Goal: Task Accomplishment & Management: Manage account settings

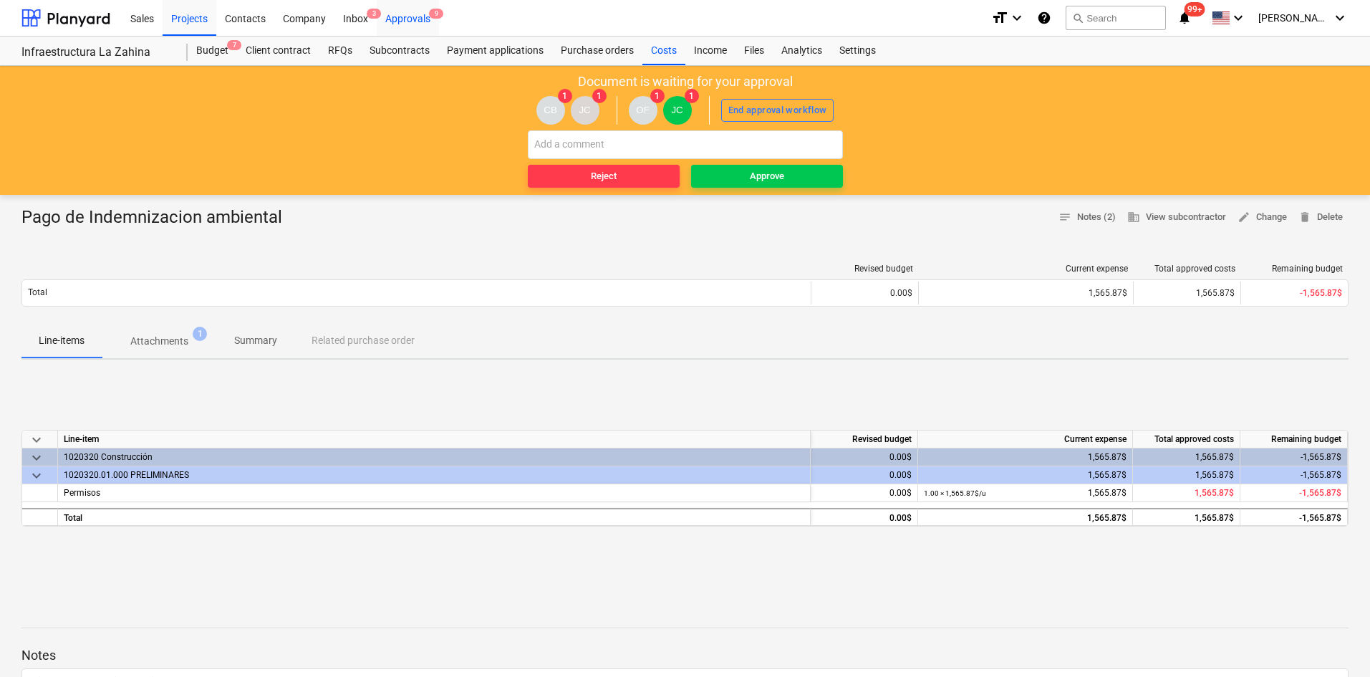
click at [416, 19] on div "Approvals 9" at bounding box center [408, 17] width 62 height 37
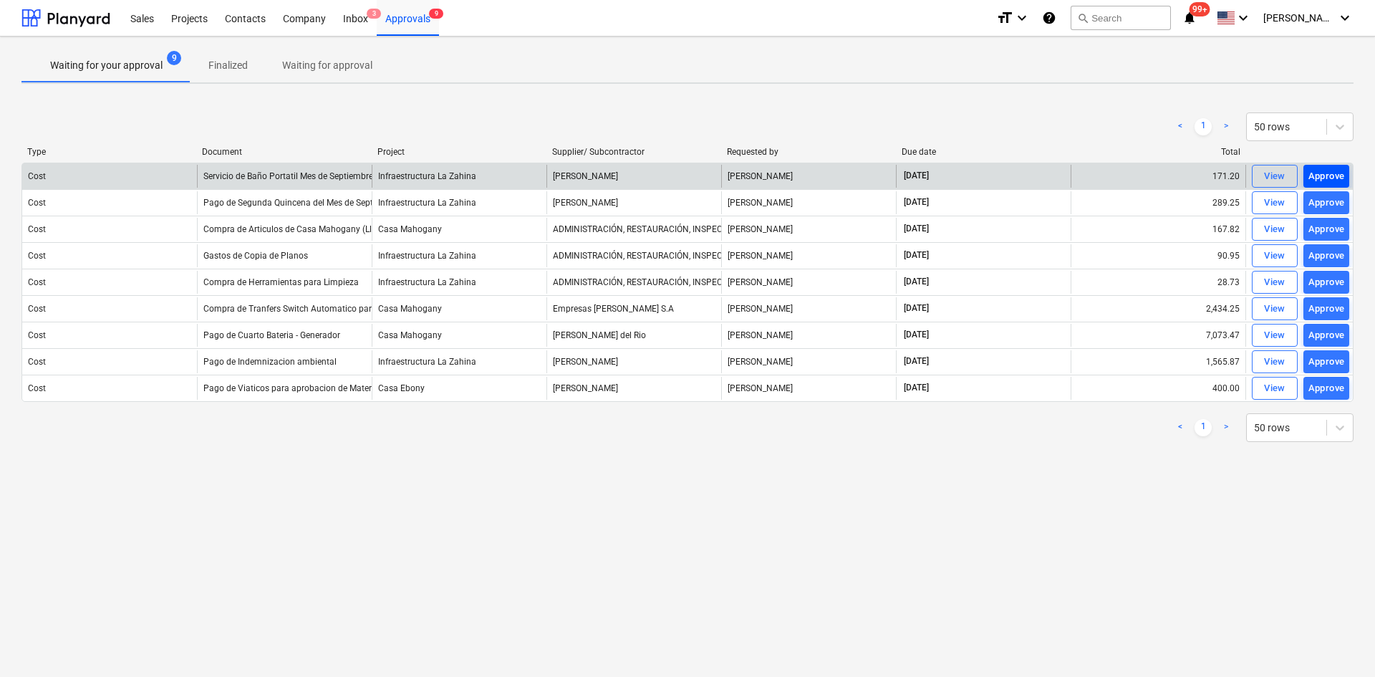
click at [1340, 171] on div "Approve" at bounding box center [1327, 176] width 37 height 16
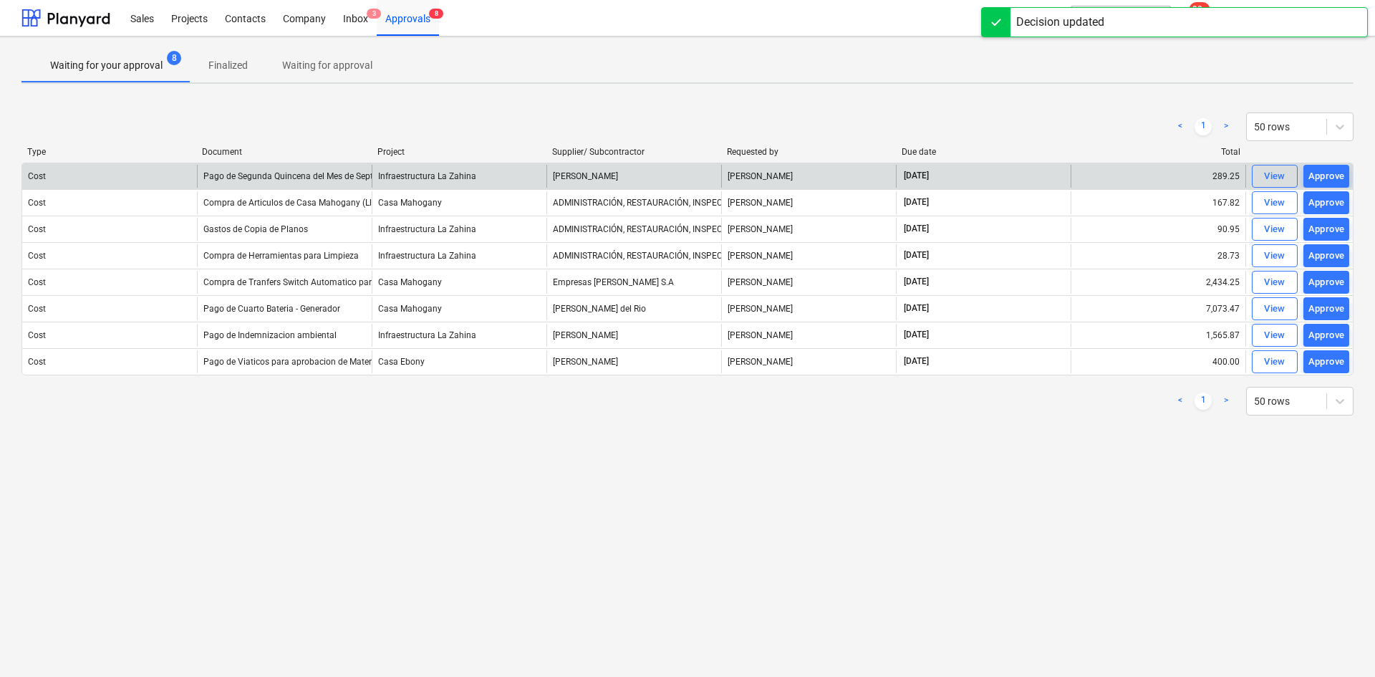
click at [1327, 178] on div "Approve" at bounding box center [1327, 176] width 37 height 16
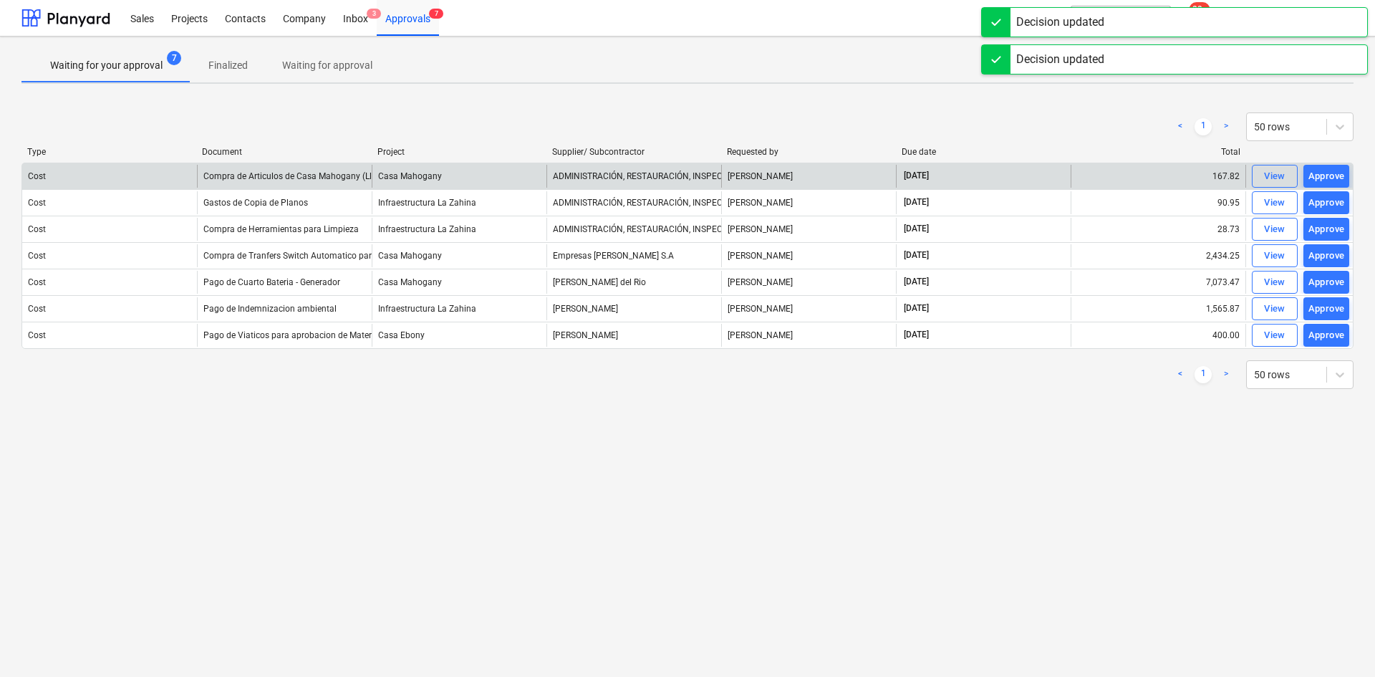
click at [1327, 178] on div "Approve" at bounding box center [1327, 176] width 37 height 16
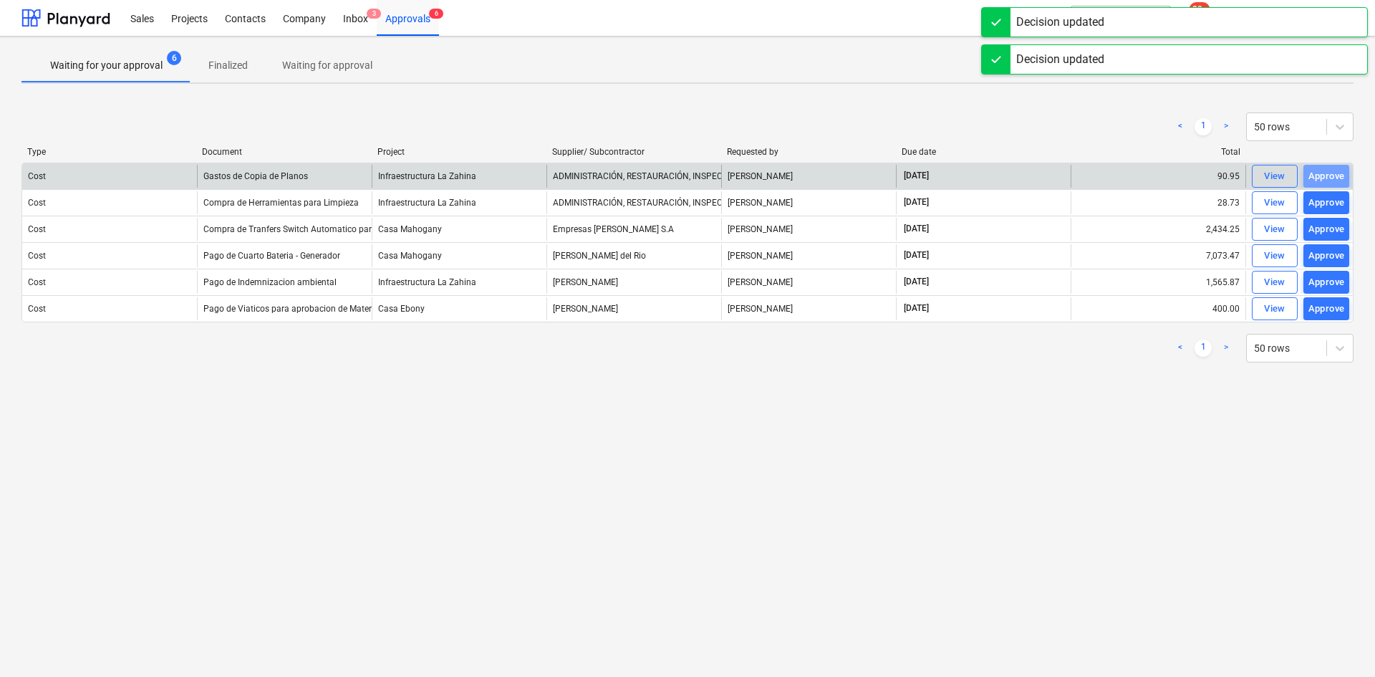
click at [1327, 178] on div "Approve" at bounding box center [1327, 176] width 37 height 16
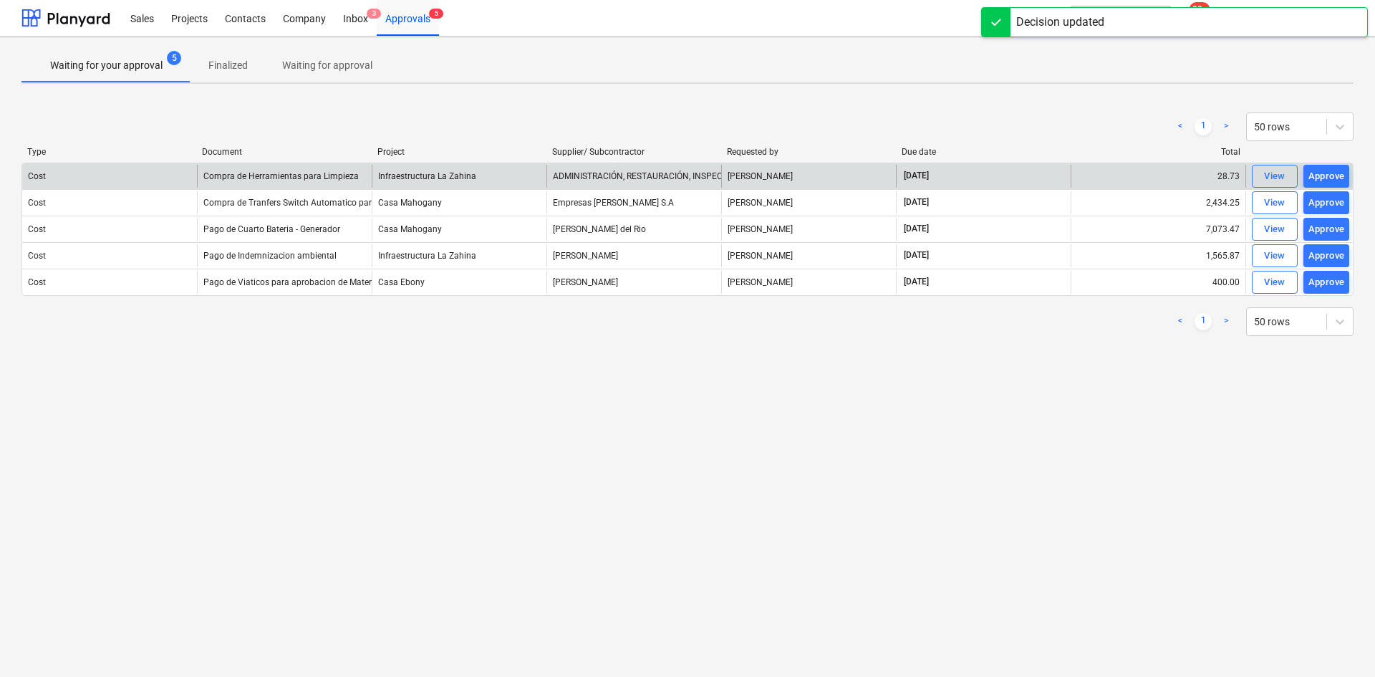
click at [1327, 178] on div "Approve" at bounding box center [1327, 176] width 37 height 16
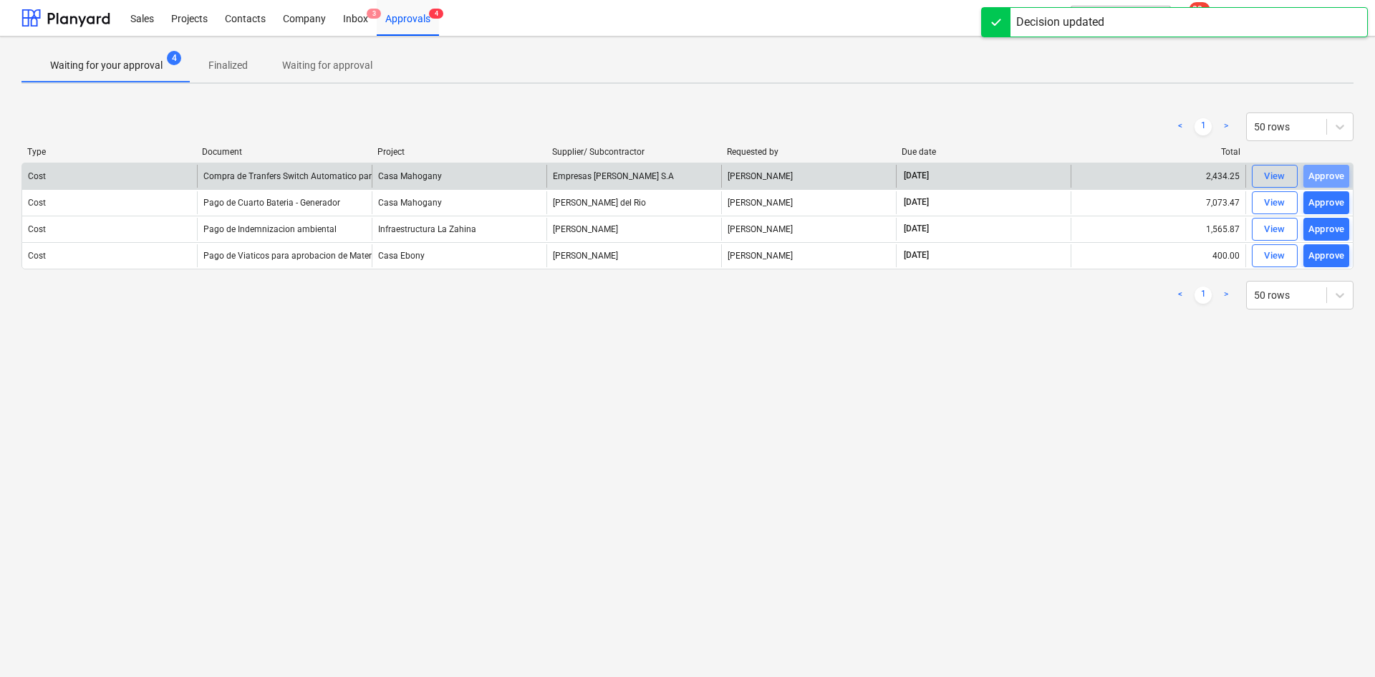
click at [1327, 178] on div "Approve" at bounding box center [1327, 176] width 37 height 16
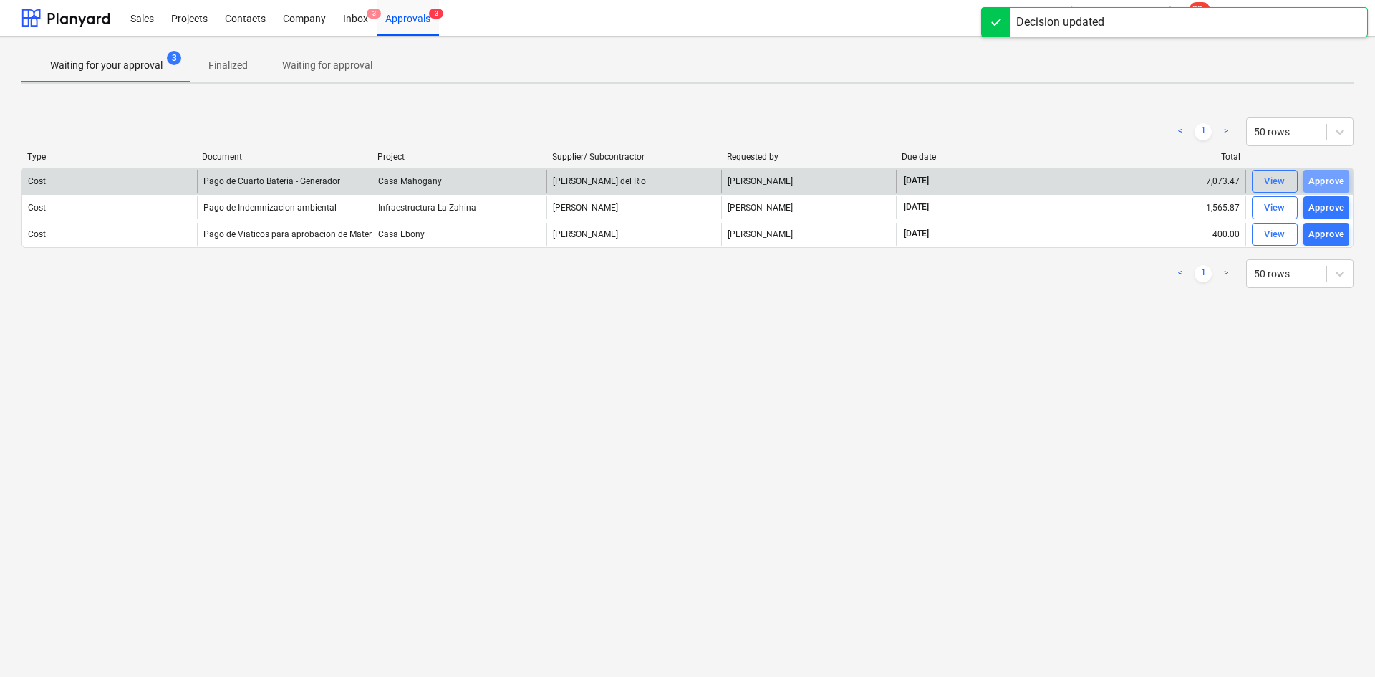
click at [1327, 178] on div "Approve" at bounding box center [1327, 181] width 37 height 16
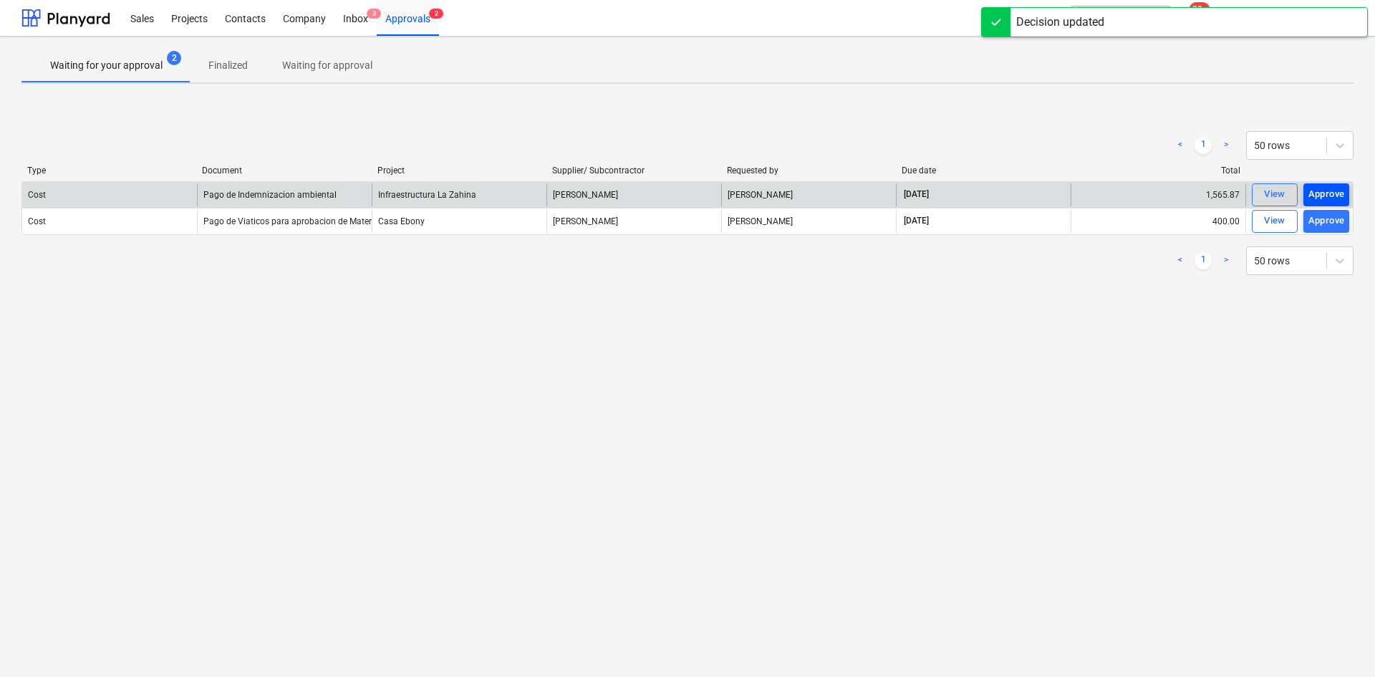
click at [1327, 191] on div "Approve" at bounding box center [1327, 194] width 37 height 16
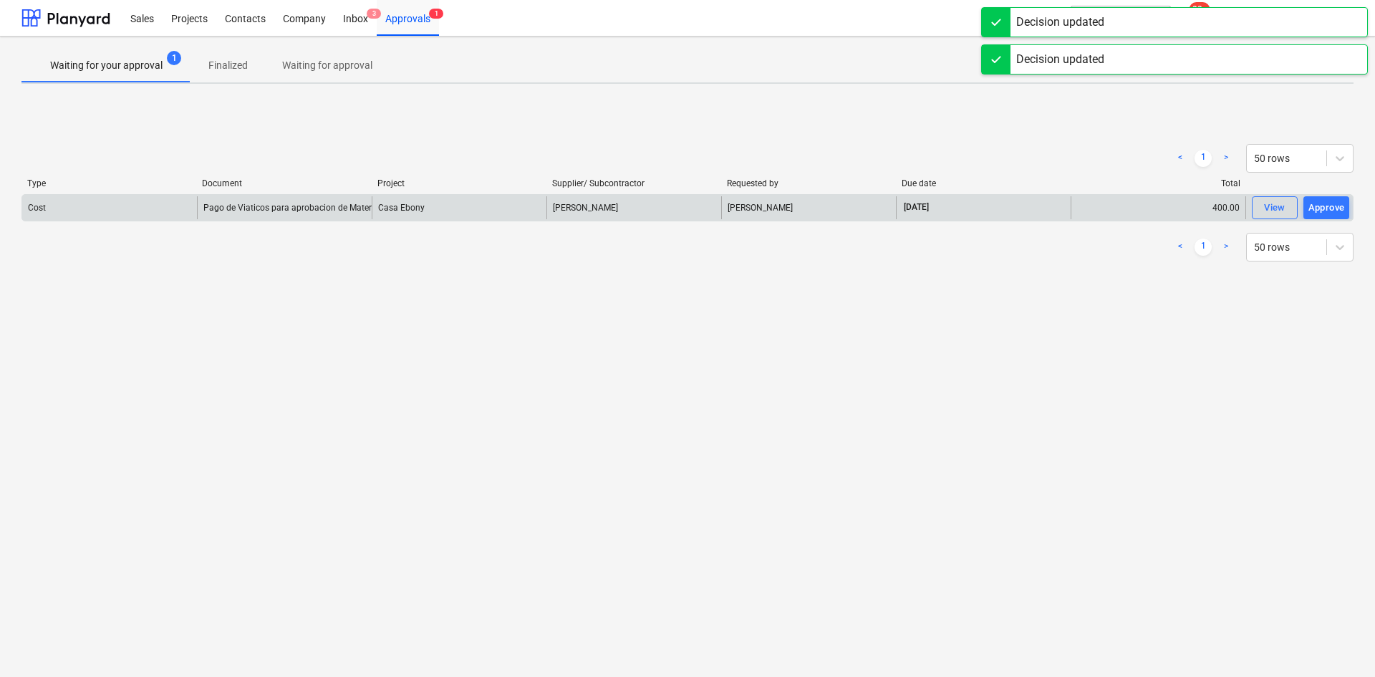
click at [1328, 203] on div "Approve" at bounding box center [1327, 208] width 37 height 16
